Goal: Task Accomplishment & Management: Use online tool/utility

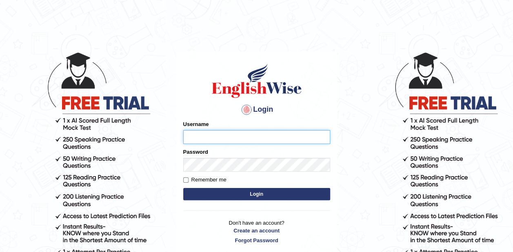
type input "zaki123"
click at [265, 197] on button "Login" at bounding box center [256, 194] width 147 height 12
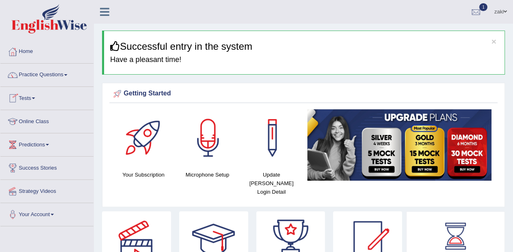
click at [31, 122] on link "Online Class" at bounding box center [46, 120] width 93 height 20
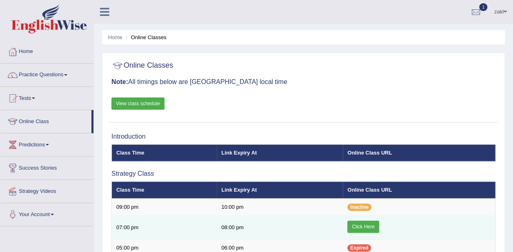
click at [376, 222] on link "Click Here" at bounding box center [362, 227] width 31 height 12
